Goal: Information Seeking & Learning: Learn about a topic

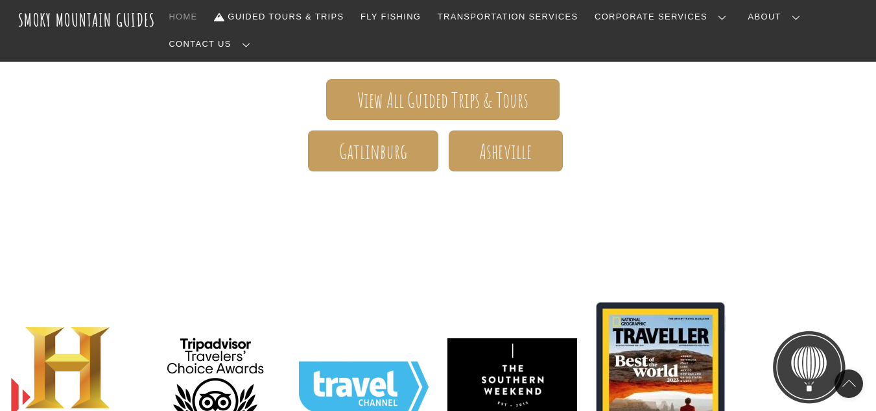
scroll to position [267, 0]
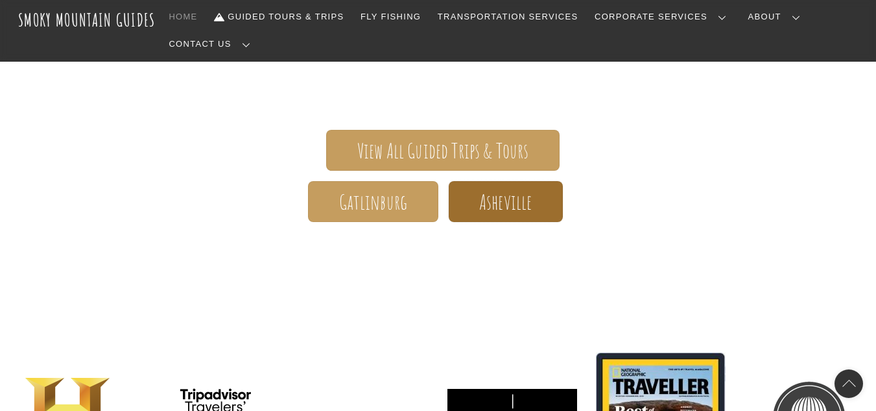
click at [497, 195] on span "Asheville" at bounding box center [505, 202] width 53 height 14
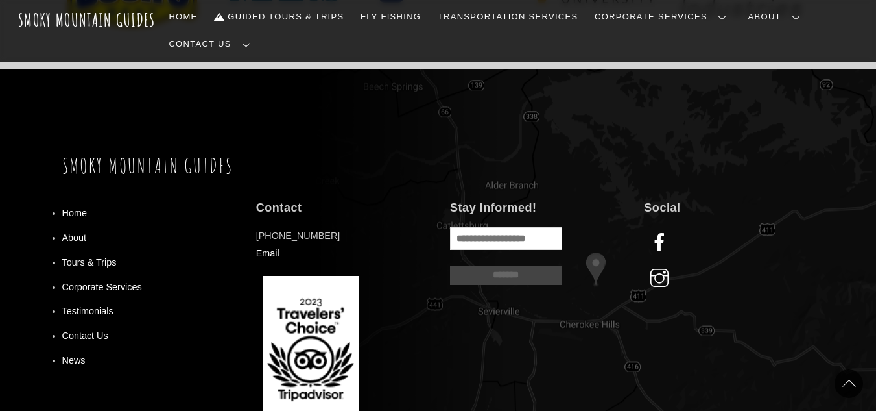
scroll to position [1050, 0]
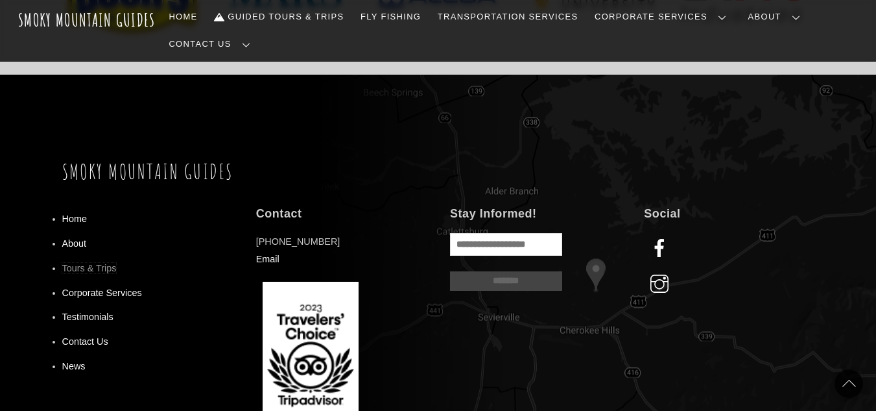
click at [77, 263] on link "Tours & Trips" at bounding box center [89, 268] width 54 height 10
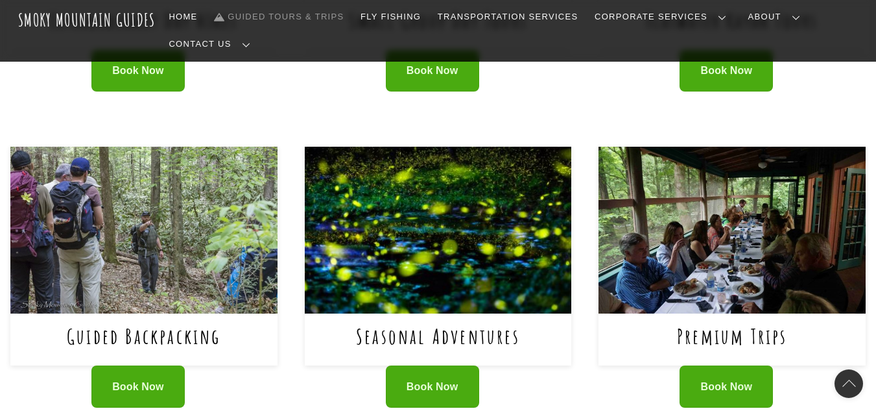
scroll to position [811, 0]
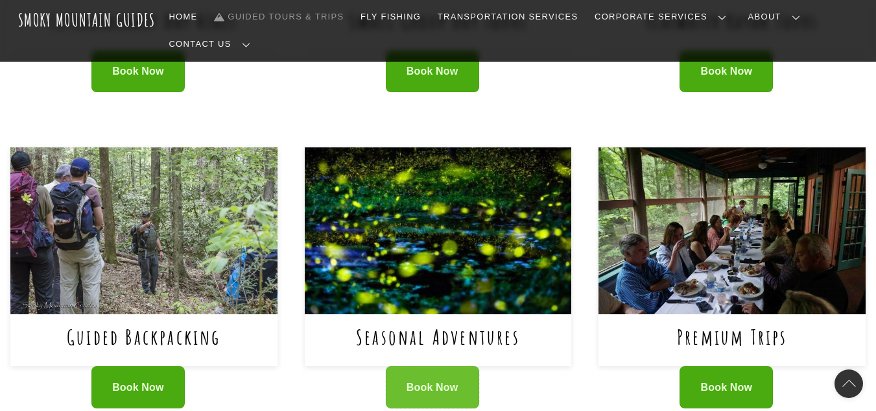
click at [416, 366] on link "Book Now" at bounding box center [432, 387] width 93 height 42
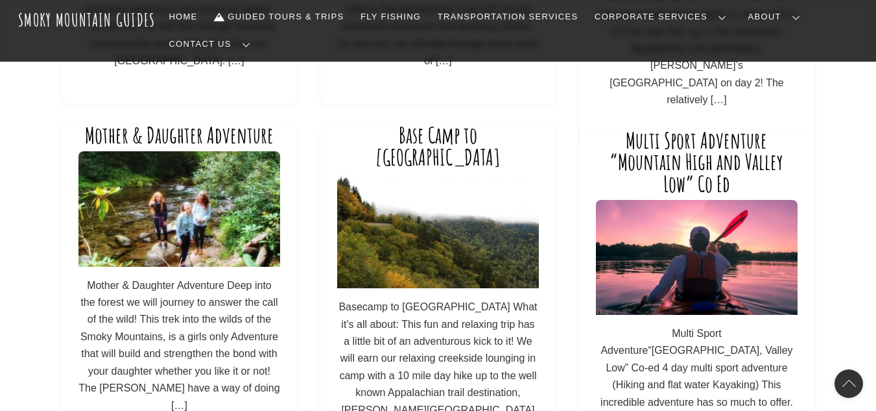
scroll to position [395, 0]
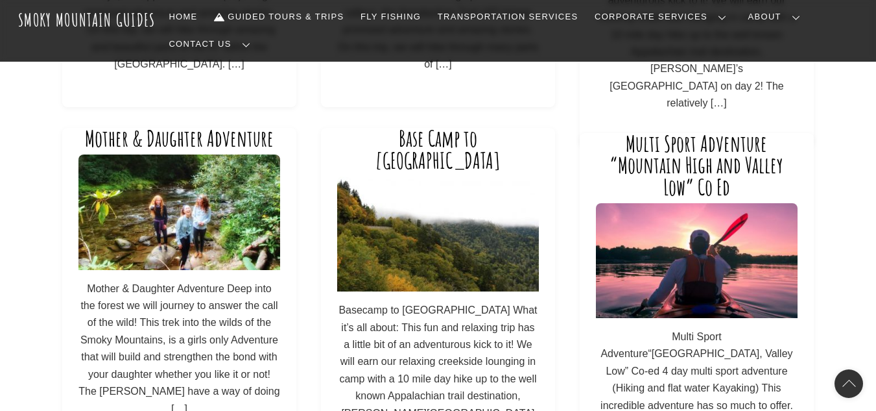
click at [132, 320] on p "Mother & Daughter Adventure Deep into the forest we will journey to answer the …" at bounding box center [179, 348] width 202 height 137
click at [139, 154] on img at bounding box center [179, 211] width 202 height 115
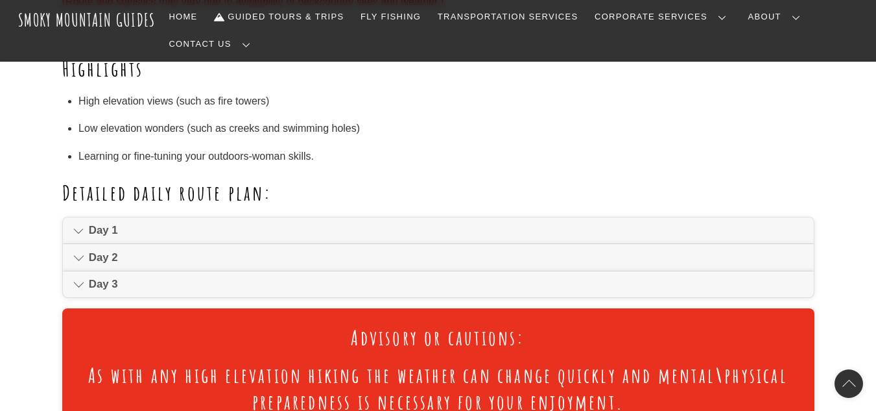
scroll to position [818, 0]
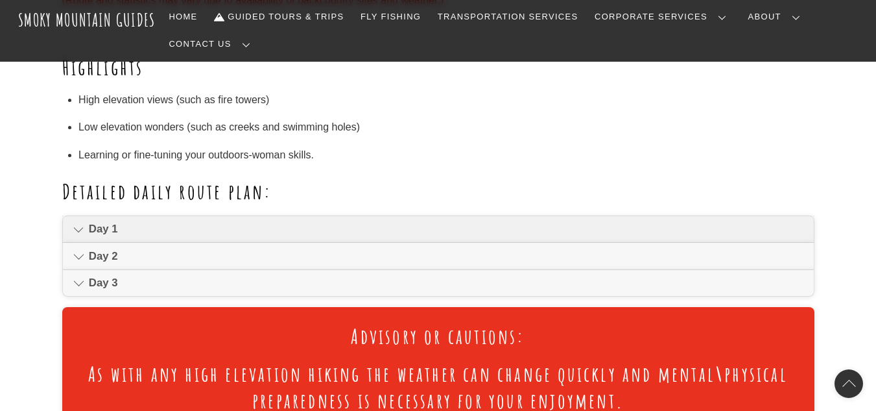
click at [71, 216] on link "Day 1" at bounding box center [438, 229] width 751 height 26
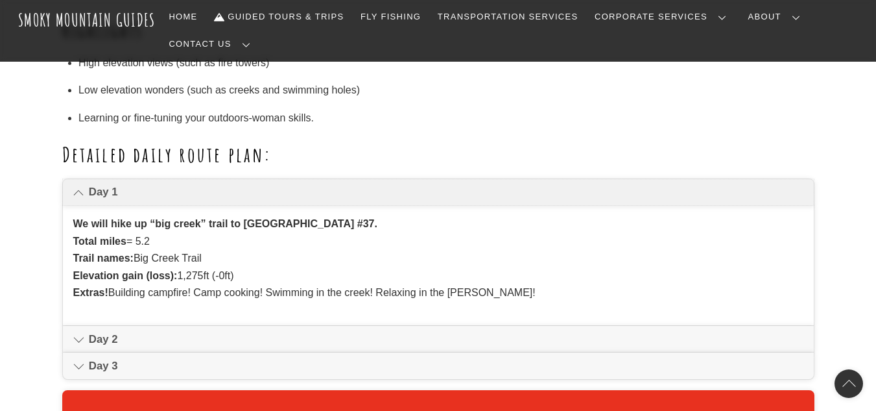
scroll to position [876, 0]
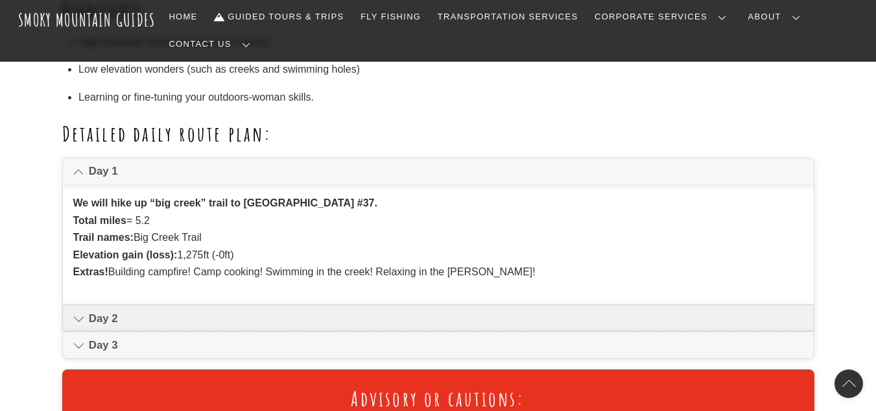
click at [81, 305] on link "Day 2" at bounding box center [438, 318] width 751 height 26
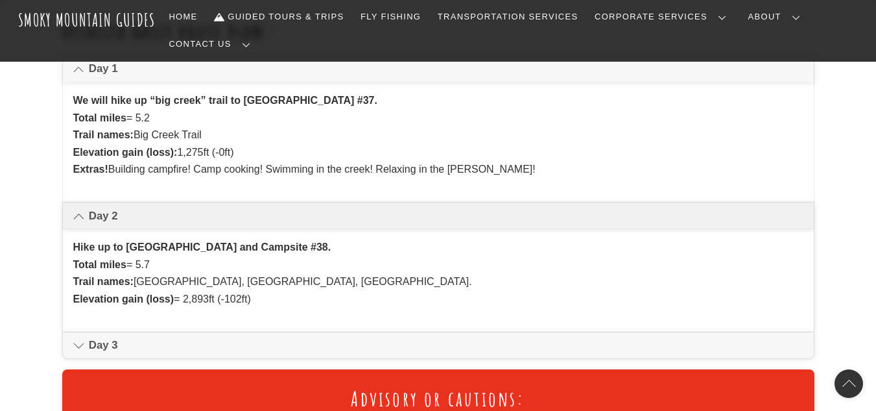
scroll to position [981, 0]
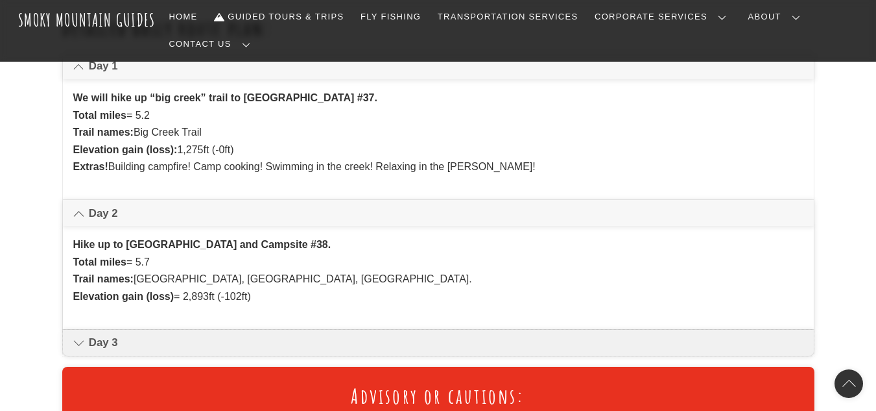
click at [87, 329] on link "Day 3" at bounding box center [438, 342] width 751 height 26
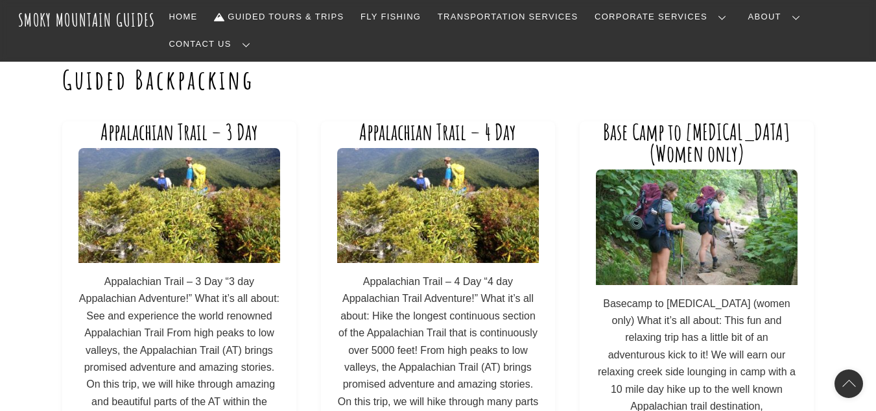
scroll to position [38, 0]
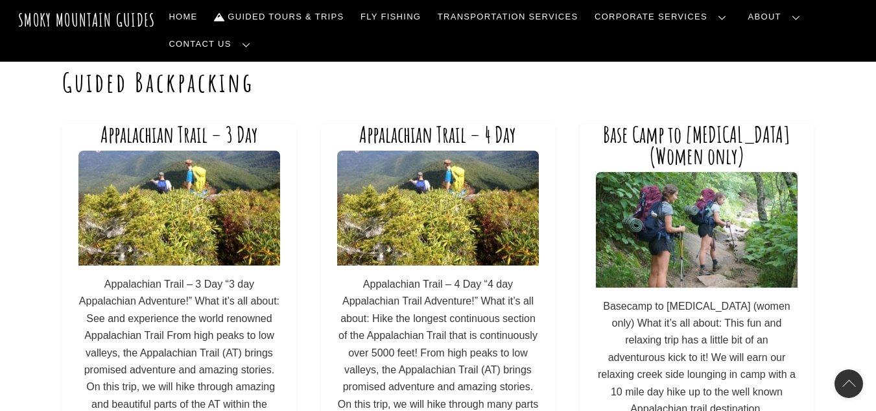
click at [676, 225] on img at bounding box center [697, 229] width 202 height 115
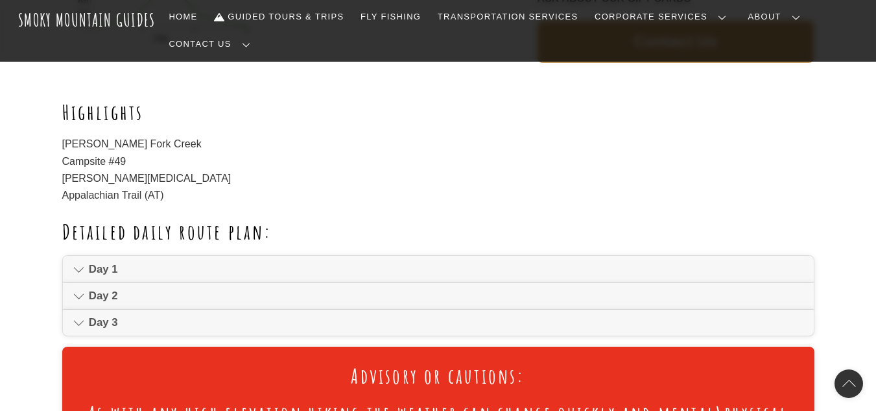
scroll to position [654, 0]
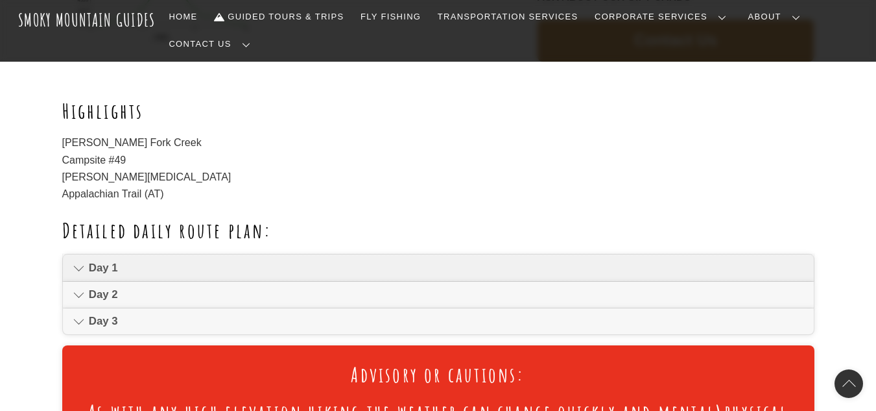
click at [83, 260] on icon at bounding box center [78, 268] width 11 height 16
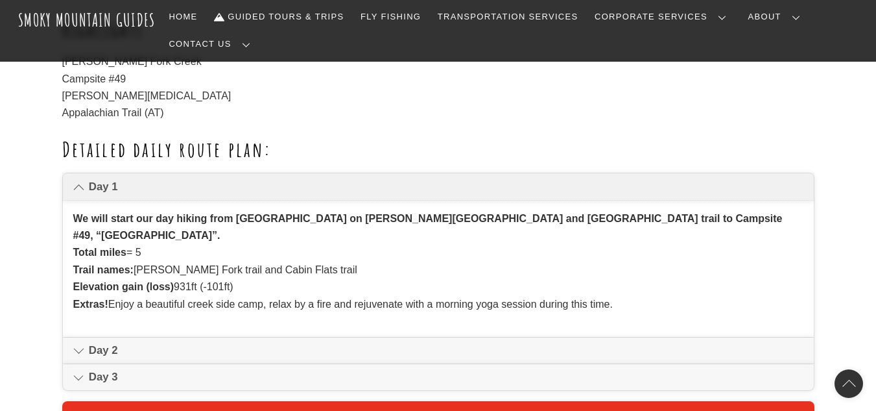
scroll to position [742, 0]
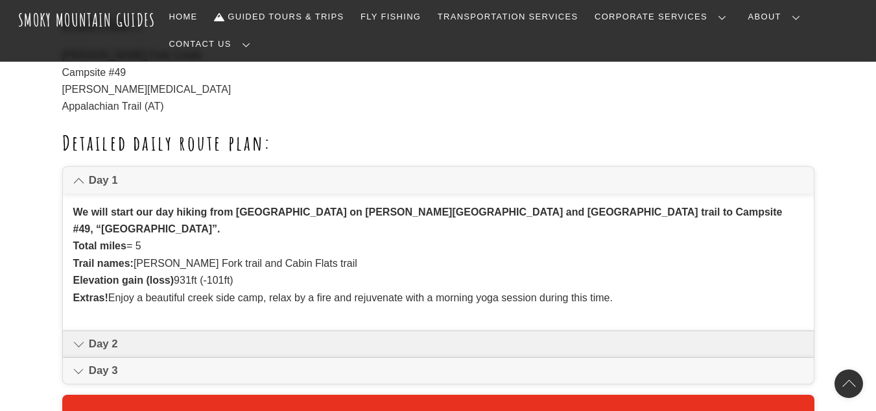
click at [79, 336] on icon at bounding box center [78, 344] width 11 height 16
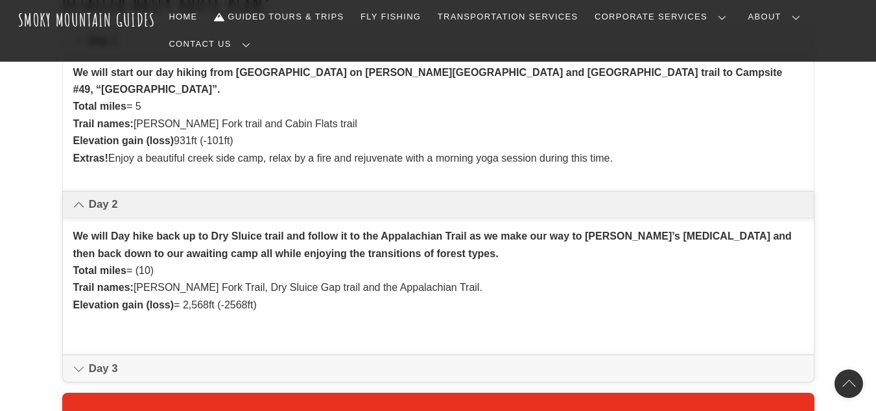
scroll to position [884, 0]
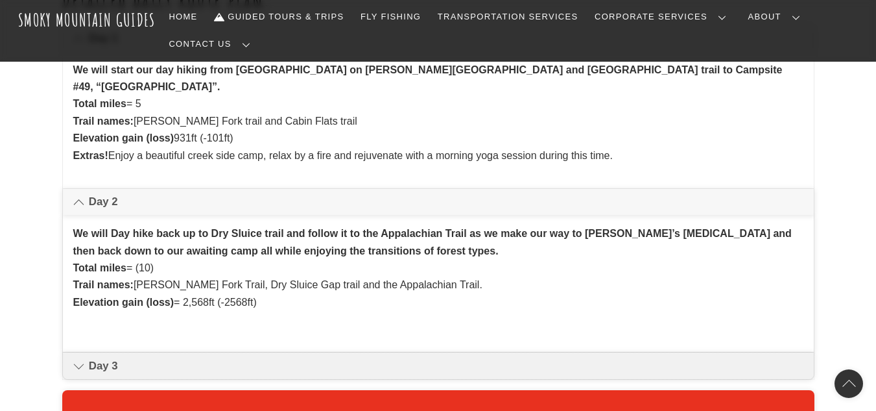
click at [87, 352] on link "Day 3" at bounding box center [438, 365] width 751 height 26
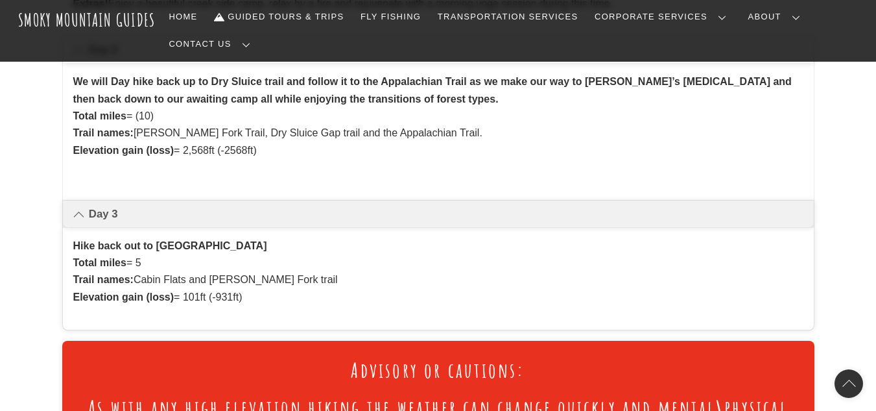
scroll to position [1042, 0]
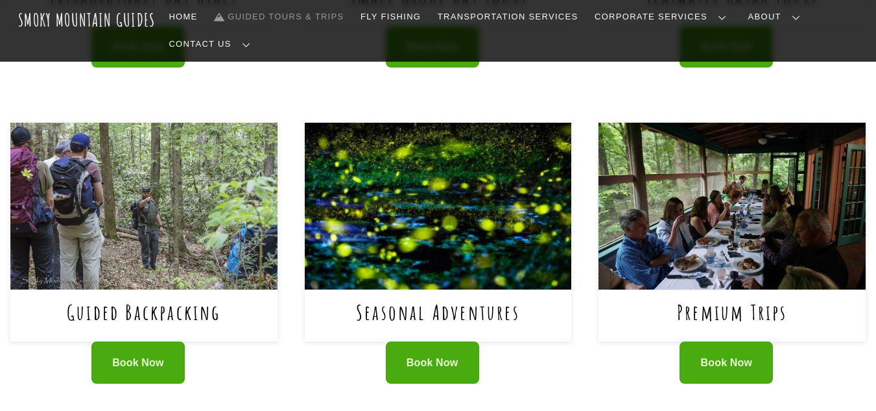
click at [671, 219] on img at bounding box center [732, 206] width 267 height 167
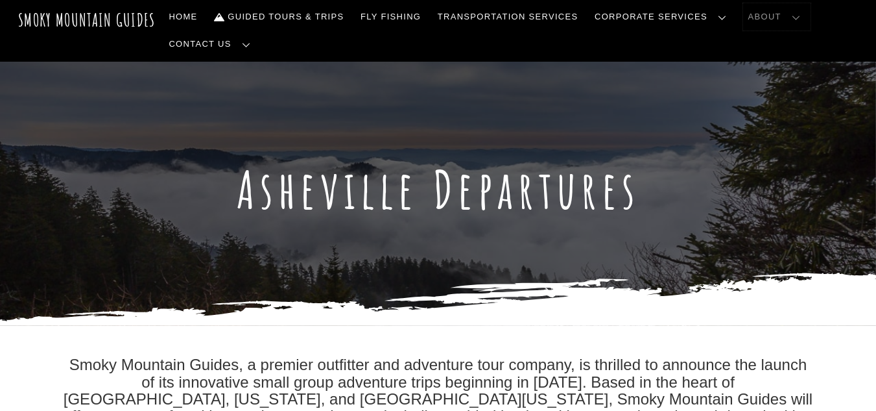
click at [749, 23] on link "About" at bounding box center [776, 16] width 67 height 27
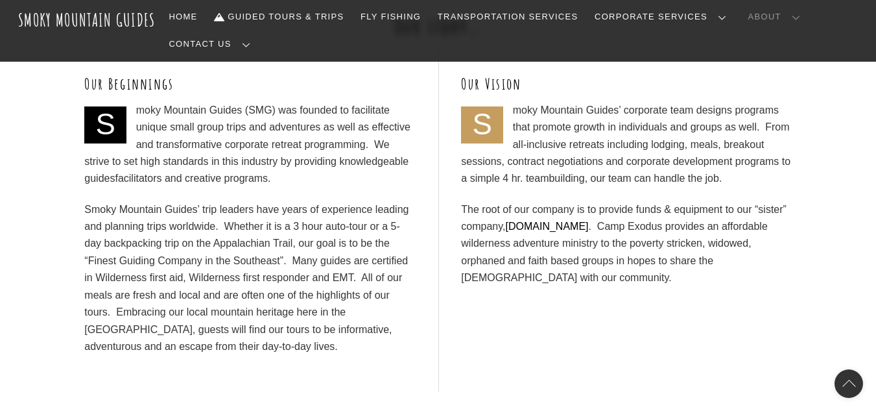
scroll to position [486, 0]
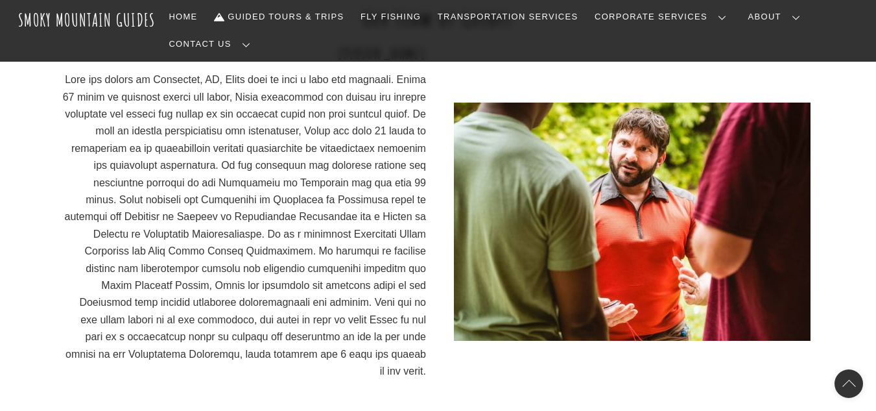
scroll to position [970, 0]
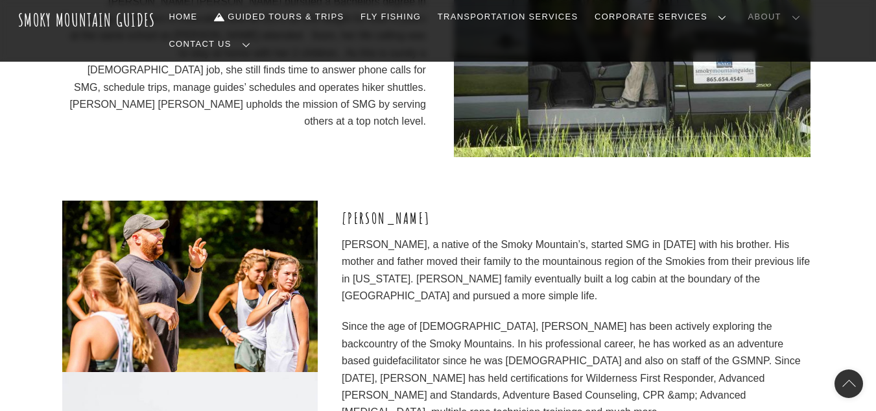
scroll to position [1772, 0]
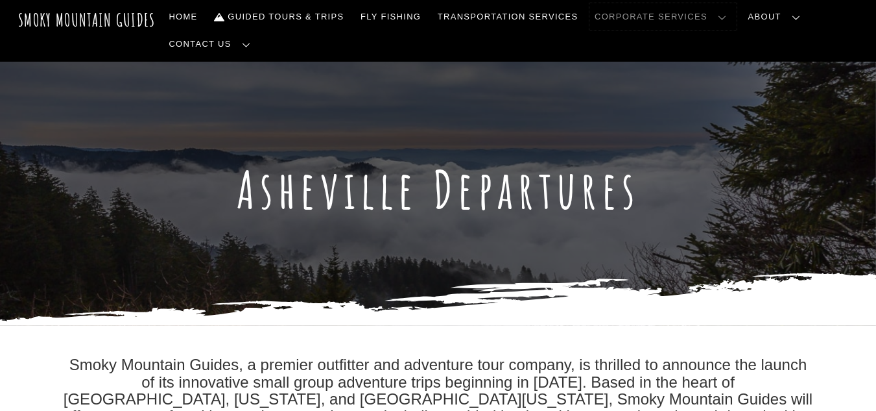
click at [663, 23] on link "Corporate Services" at bounding box center [663, 16] width 147 height 27
click at [324, 14] on link "Guided Tours & Trips" at bounding box center [279, 16] width 140 height 27
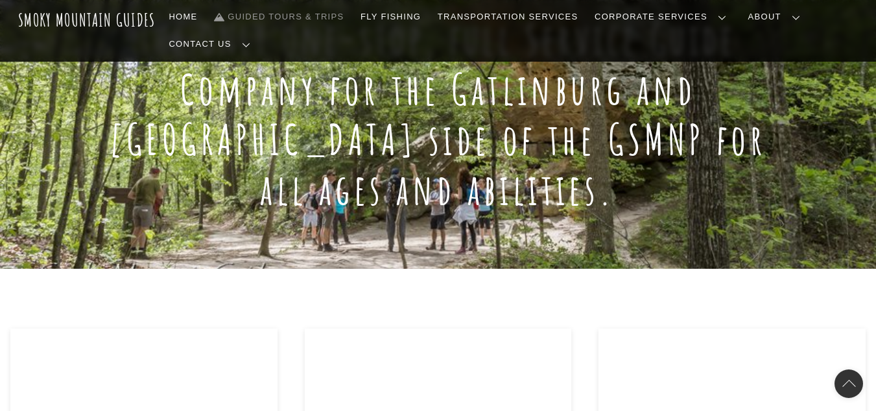
scroll to position [313, 0]
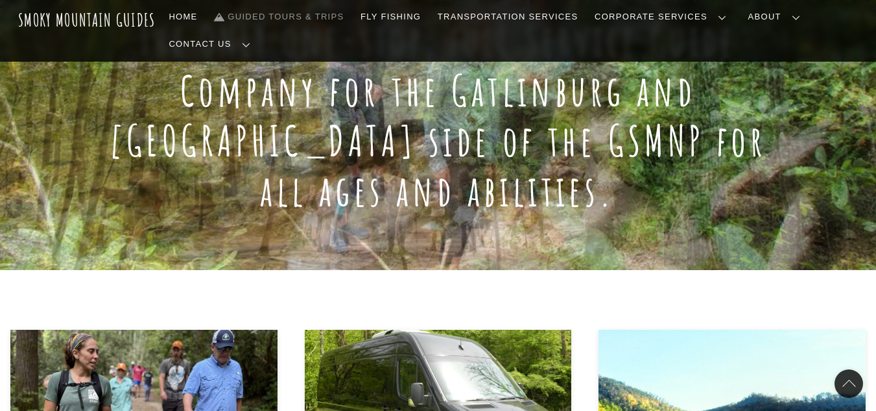
click at [0, 0] on link "Frequently Asked Questions" at bounding box center [0, 0] width 0 height 0
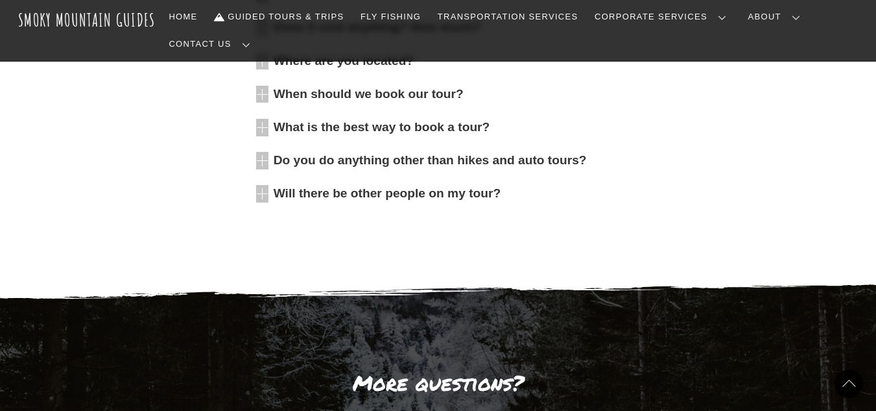
scroll to position [623, 0]
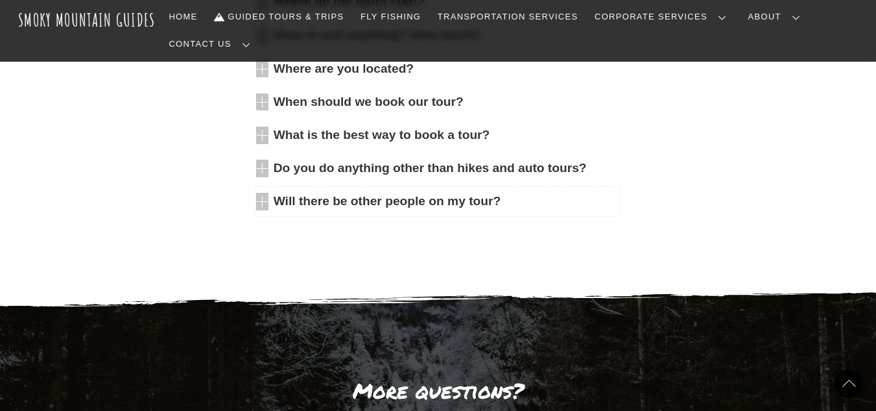
click at [268, 193] on icon at bounding box center [262, 202] width 12 height 18
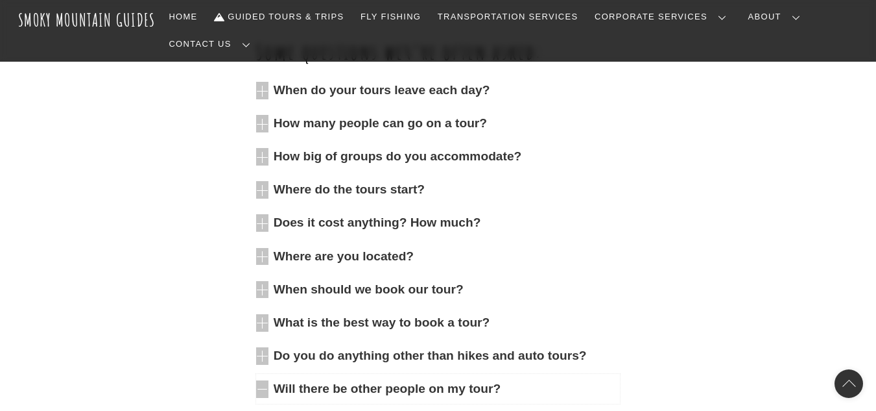
scroll to position [434, 0]
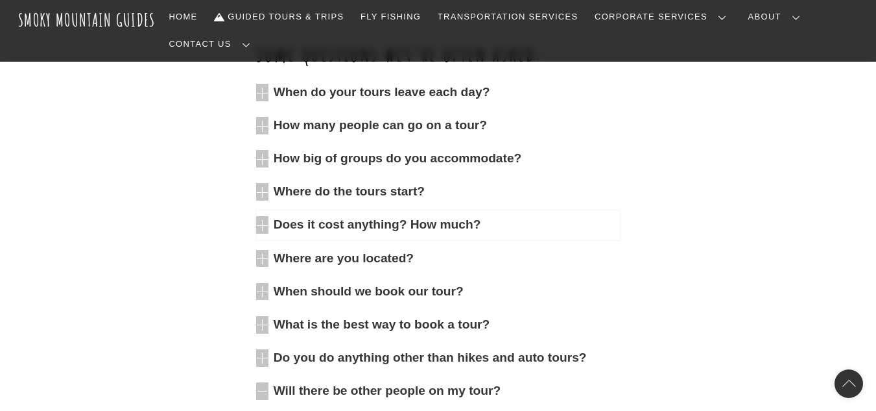
click at [257, 216] on icon at bounding box center [262, 225] width 12 height 18
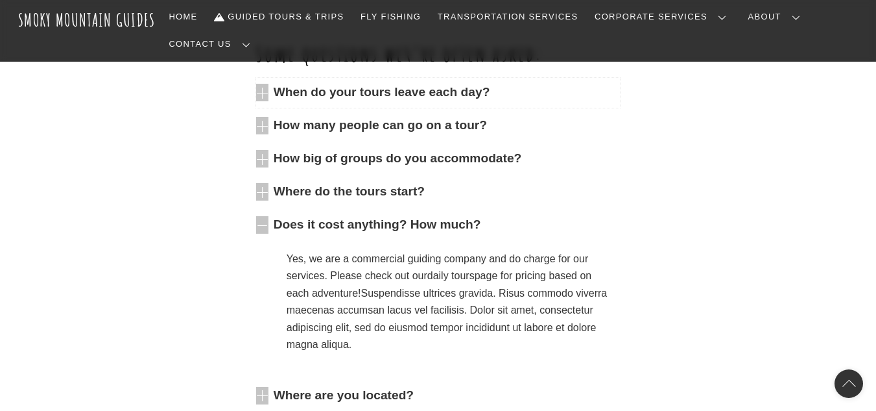
click at [262, 84] on icon at bounding box center [262, 93] width 12 height 18
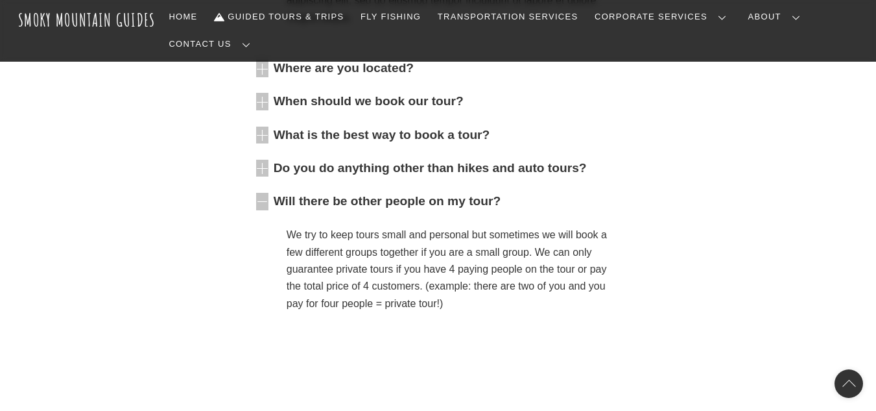
scroll to position [830, 0]
click at [265, 126] on icon at bounding box center [262, 134] width 12 height 18
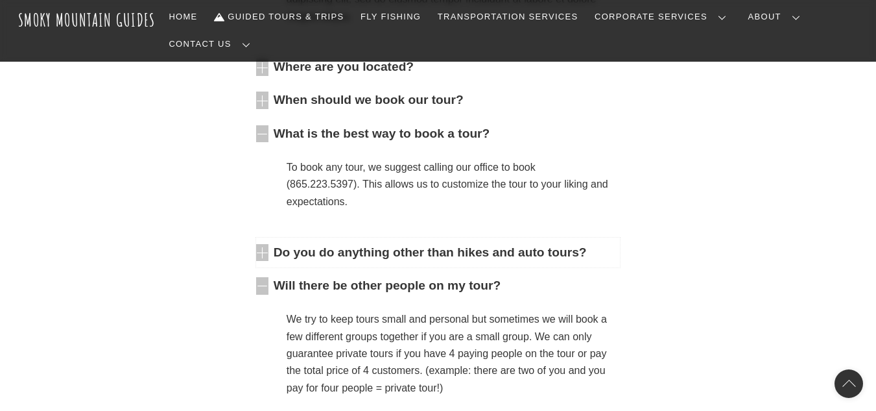
click at [264, 250] on icon at bounding box center [262, 253] width 12 height 18
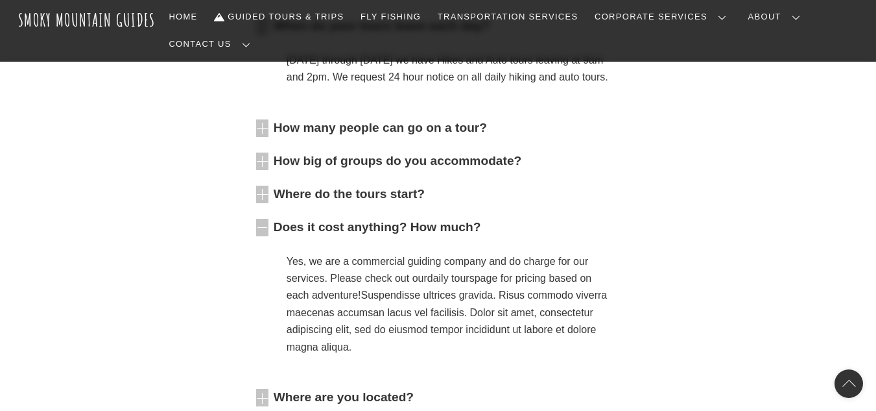
scroll to position [499, 0]
click at [195, 12] on link "Home" at bounding box center [183, 16] width 39 height 27
